Goal: Information Seeking & Learning: Learn about a topic

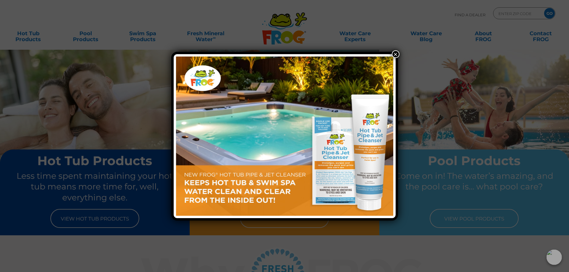
click at [395, 54] on button "×" at bounding box center [396, 54] width 8 height 8
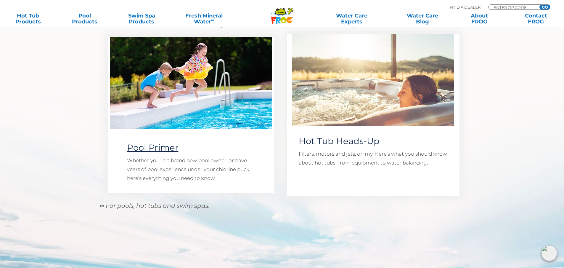
scroll to position [474, 0]
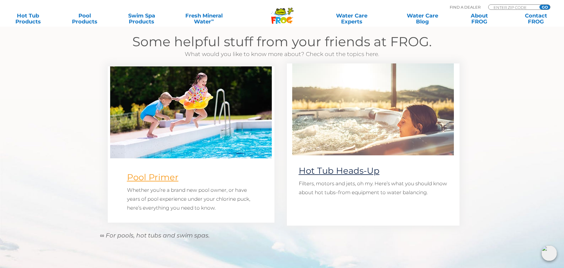
click at [174, 178] on link "Pool Primer" at bounding box center [153, 177] width 52 height 10
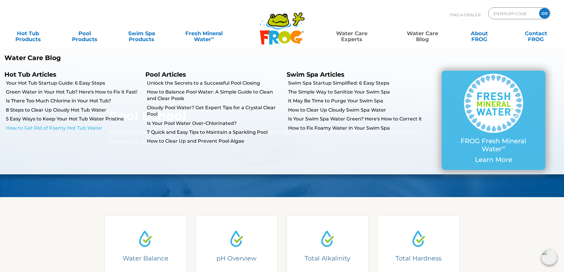
click at [64, 128] on link "How to Get Rid of Foamy Hot Tub Water" at bounding box center [73, 128] width 135 height 7
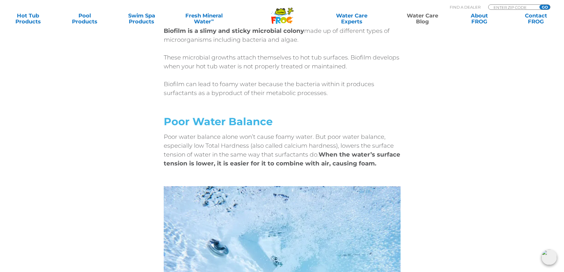
scroll to position [977, 0]
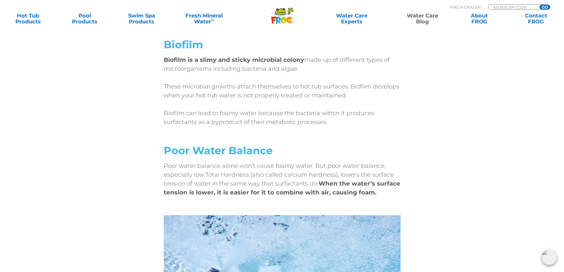
drag, startPoint x: 382, startPoint y: 146, endPoint x: 395, endPoint y: 171, distance: 28.5
click at [395, 180] on strong "When the water’s surface tension is lower, it is easier for it to combine with …" at bounding box center [282, 188] width 237 height 16
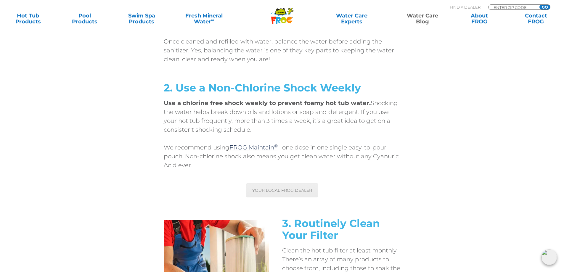
scroll to position [2577, 0]
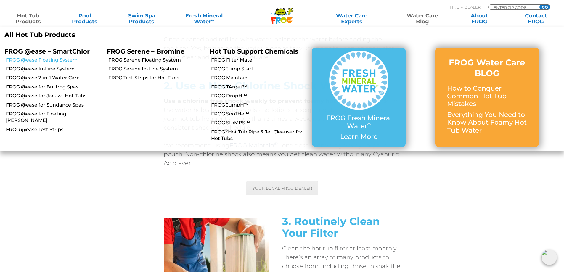
click at [50, 60] on link "FROG @ease Floating System" at bounding box center [54, 60] width 97 height 7
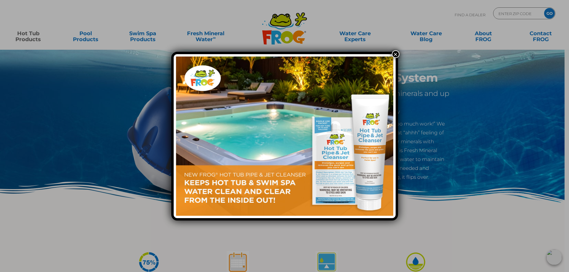
click at [392, 53] on button "×" at bounding box center [396, 54] width 8 height 8
